Goal: Navigation & Orientation: Find specific page/section

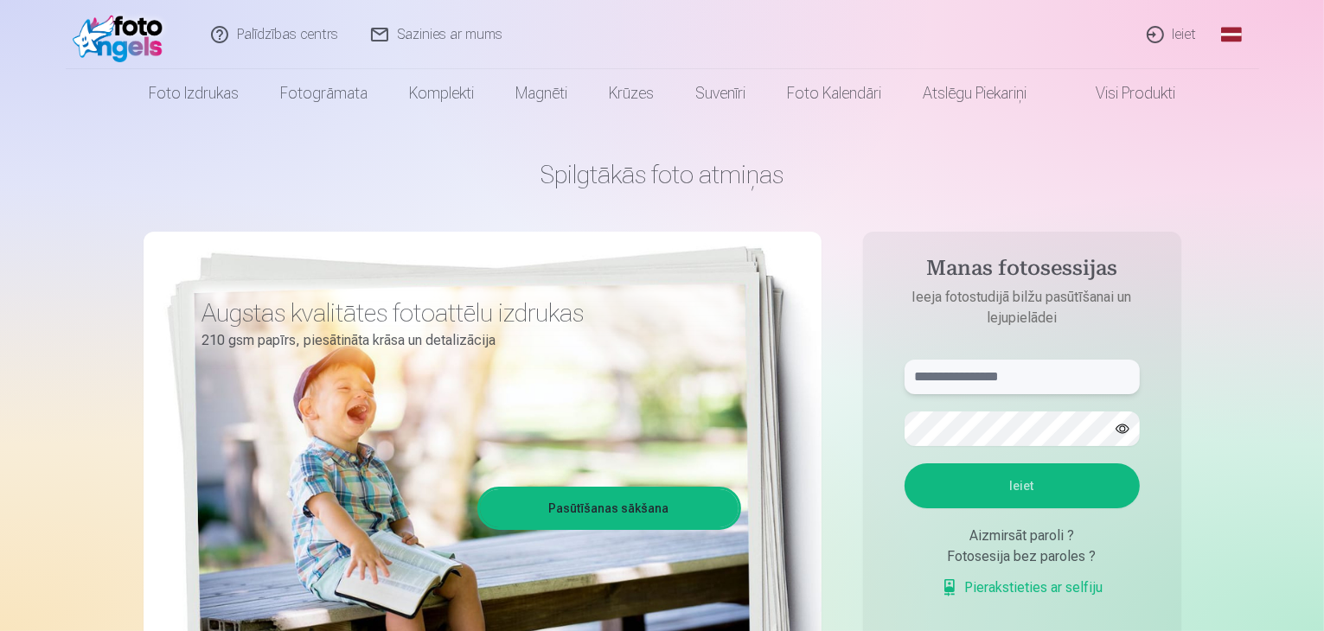
click at [1063, 372] on input "text" at bounding box center [1021, 377] width 235 height 35
type input "**********"
click at [1009, 495] on button "Ieiet" at bounding box center [1021, 485] width 235 height 45
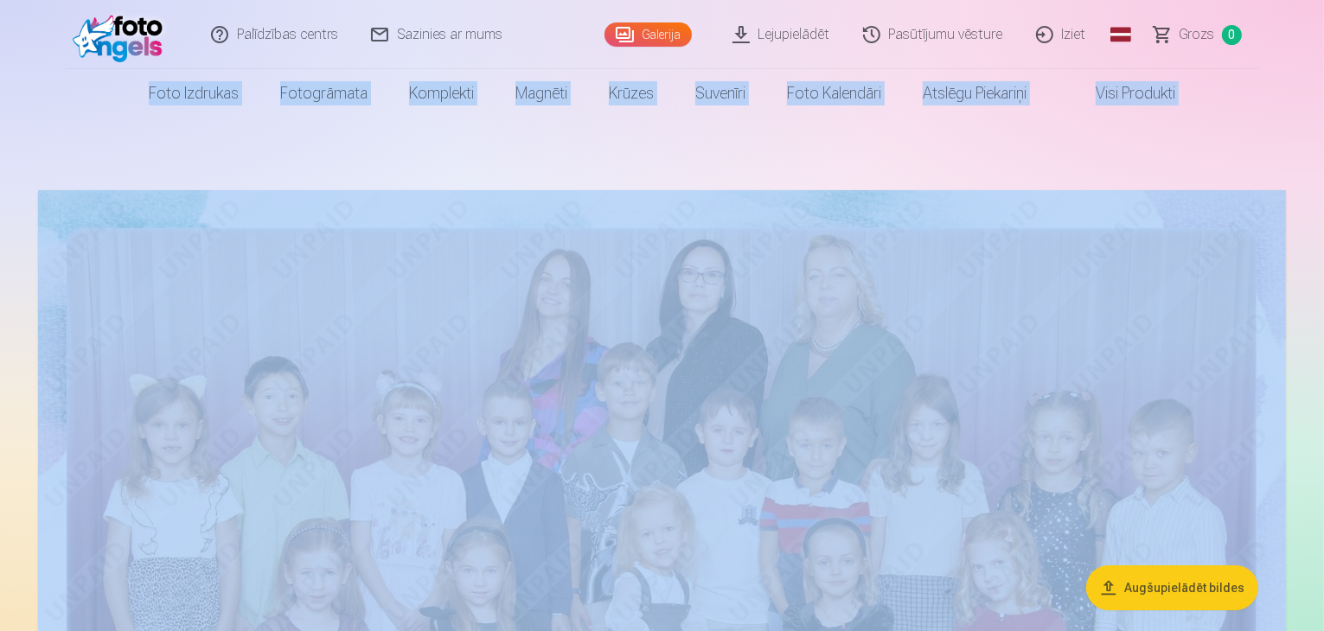
click at [1323, 24] on html "Palīdzības centrs Sazinies ar mums Galerija Lejupielādēt Pasūtījumu vēsture Izi…" at bounding box center [662, 315] width 1324 height 631
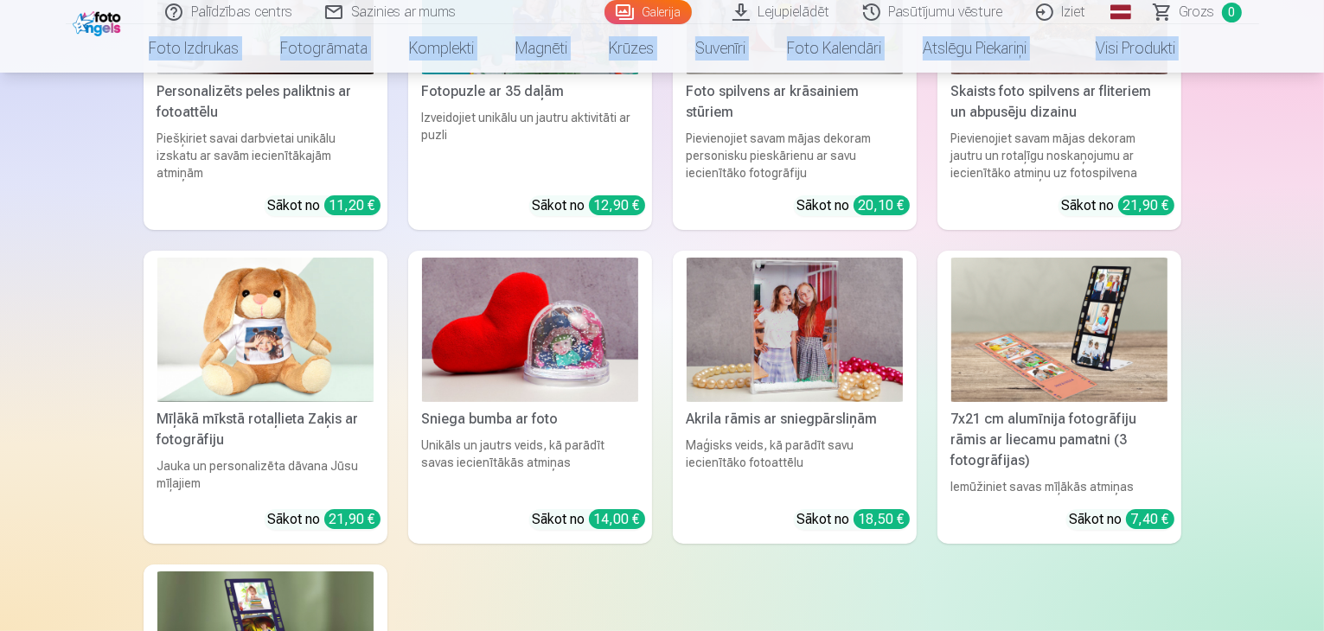
scroll to position [13480, 0]
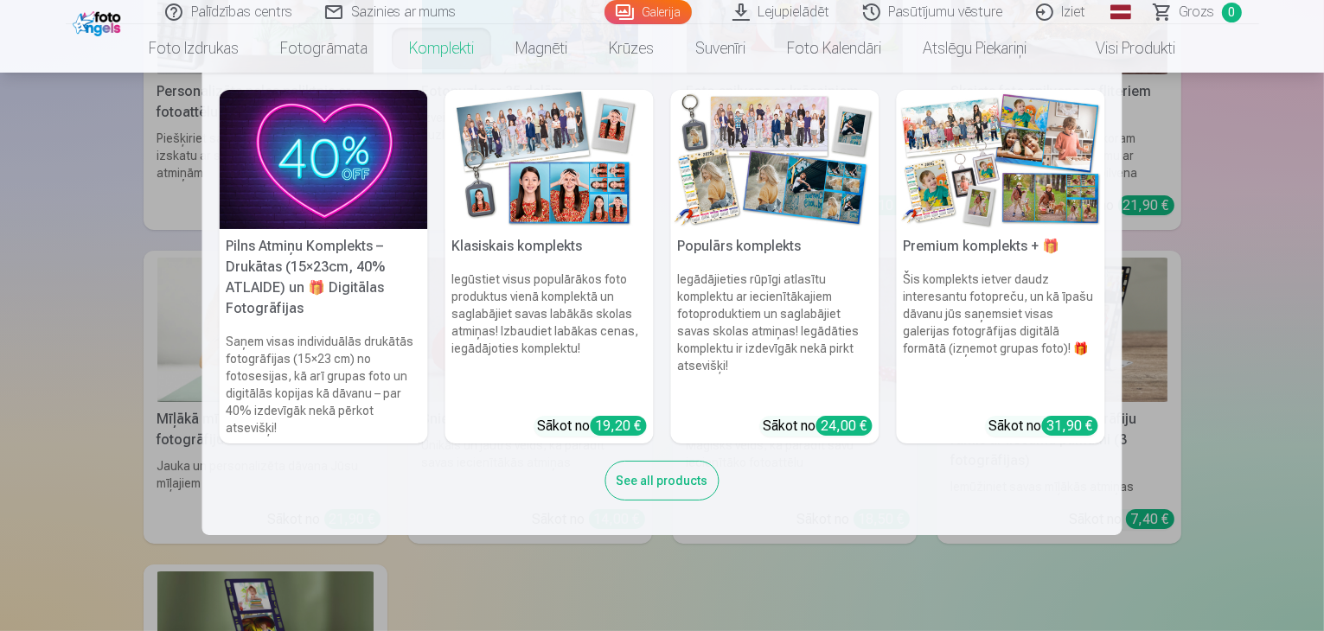
click at [432, 50] on link "Komplekti" at bounding box center [441, 48] width 106 height 48
